Goal: Transaction & Acquisition: Purchase product/service

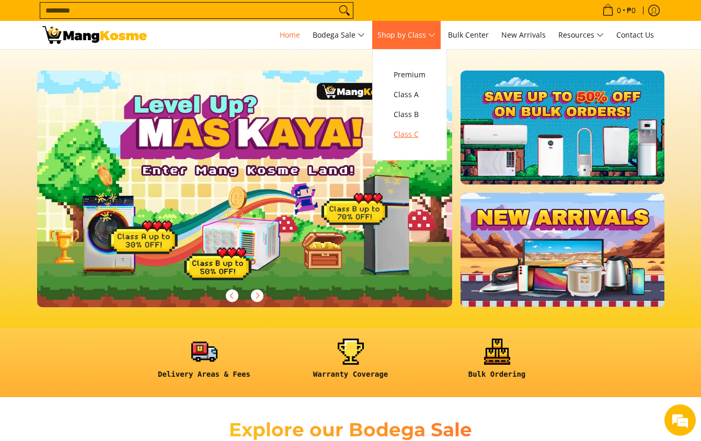
click at [412, 135] on span "Class C" at bounding box center [409, 134] width 32 height 13
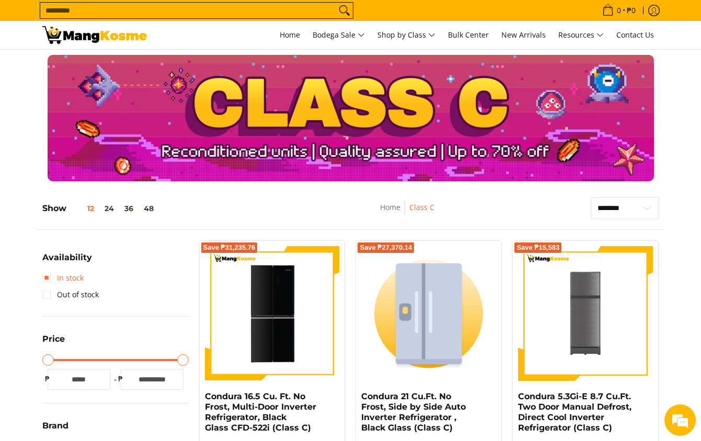
click at [46, 273] on link "In stock" at bounding box center [62, 278] width 41 height 17
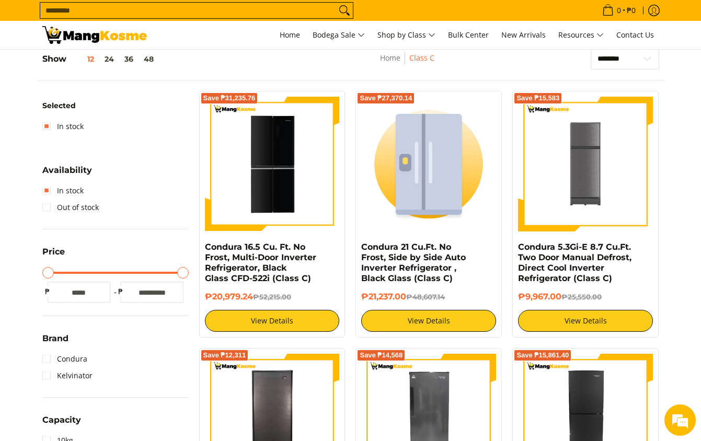
scroll to position [147, 0]
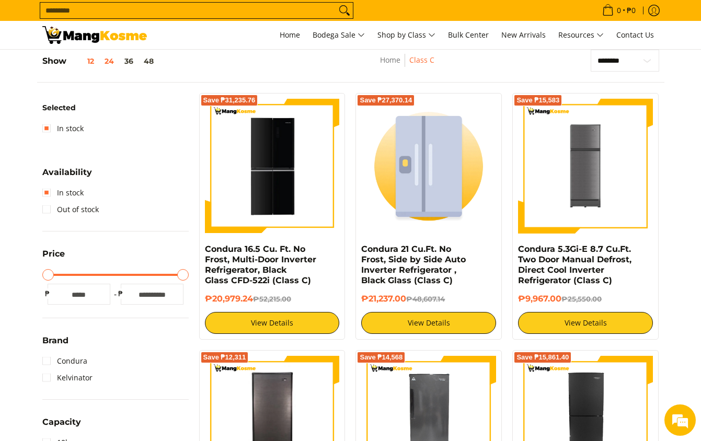
click at [106, 65] on button "24" at bounding box center [109, 61] width 20 height 8
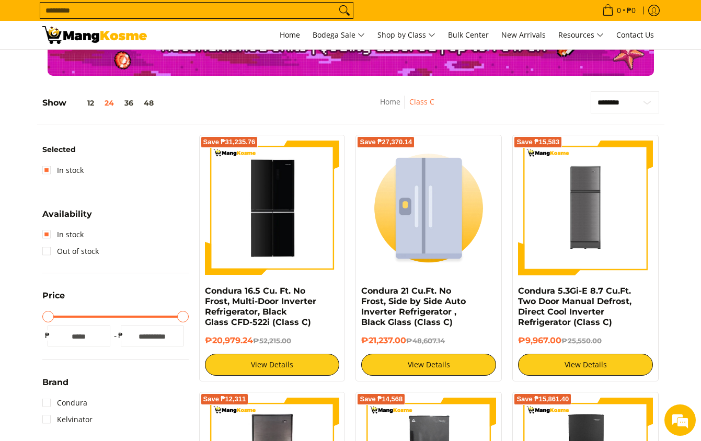
scroll to position [95, 0]
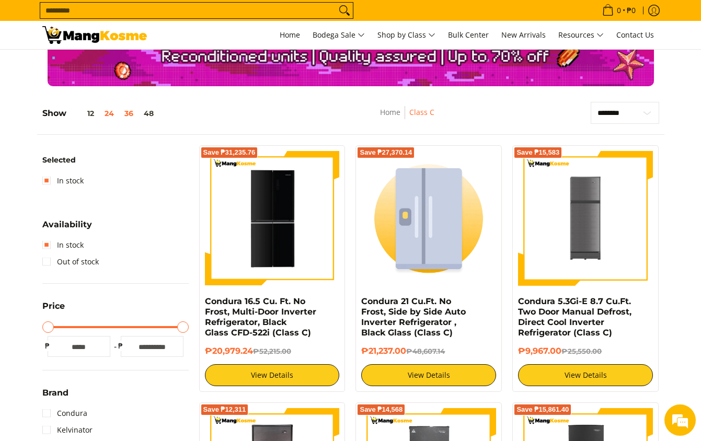
click at [129, 116] on button "36" at bounding box center [128, 113] width 19 height 8
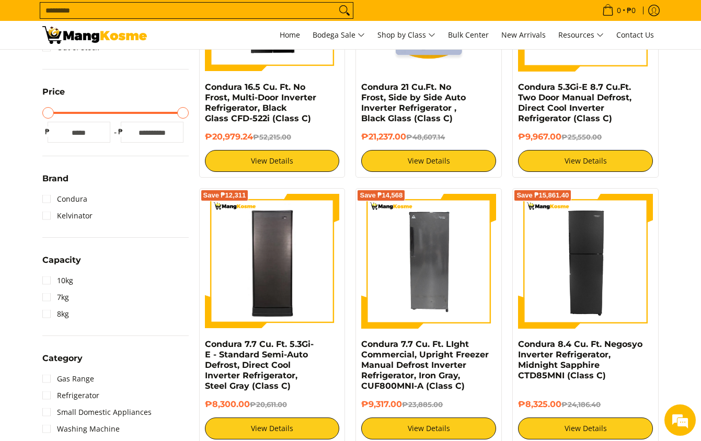
scroll to position [200, 0]
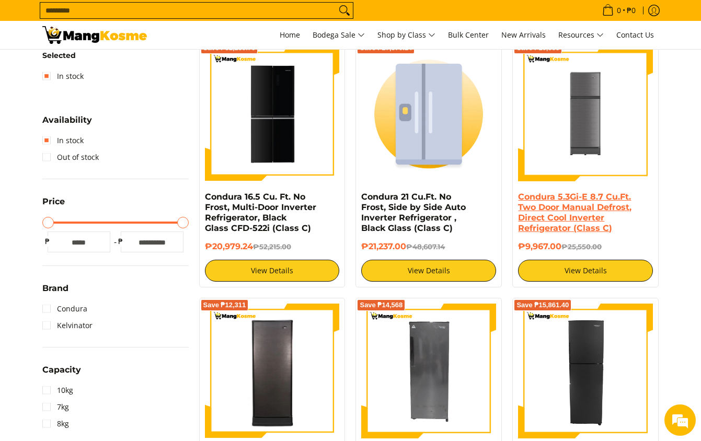
click at [565, 211] on link "Condura 5.3Gi-E 8.7 Cu.Ft. Two Door Manual Defrost, Direct Cool Inverter Refrig…" at bounding box center [574, 212] width 113 height 41
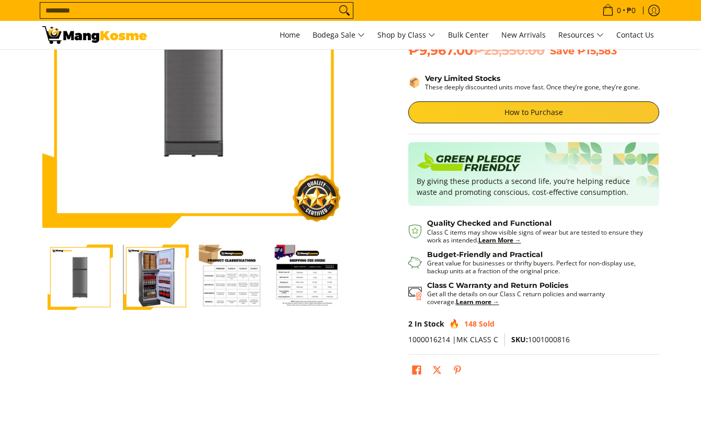
scroll to position [157, 0]
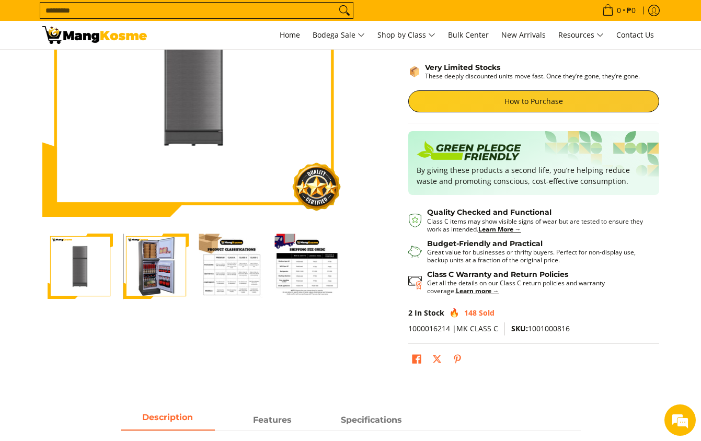
click at [143, 266] on img "Condura 5.3Gi-E 8.7 Cu.Ft. Two Door Manual Defrost, Direct Cool Inverter Refrig…" at bounding box center [155, 266] width 65 height 65
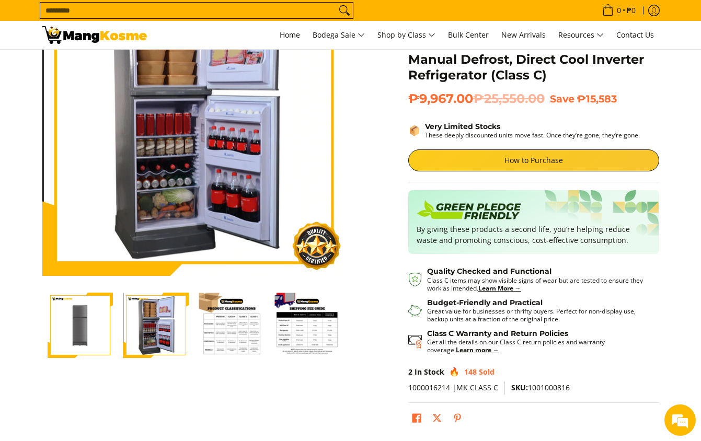
scroll to position [0, 0]
